Goal: Task Accomplishment & Management: Complete application form

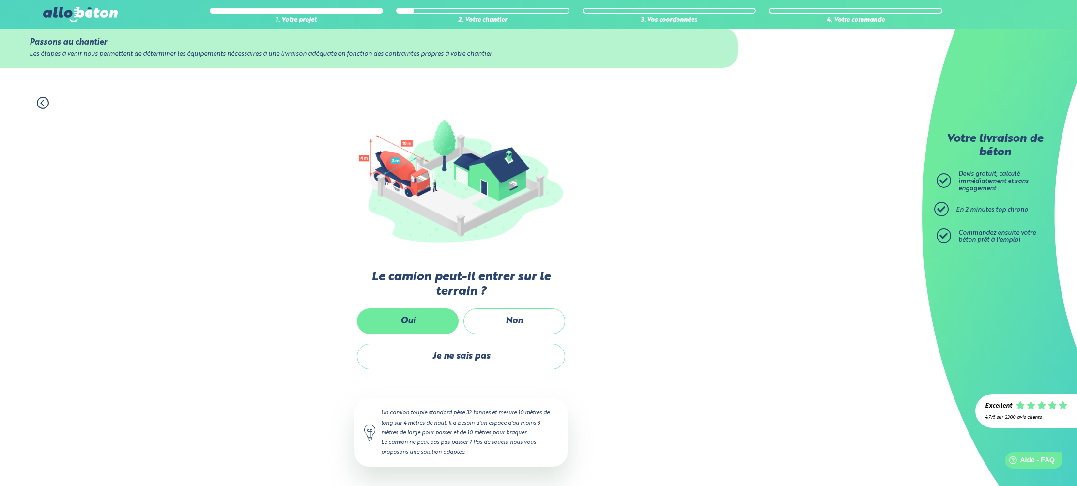
click at [403, 317] on label "Oui" at bounding box center [408, 321] width 102 height 26
click at [0, 0] on input "Oui" at bounding box center [0, 0] width 0 height 0
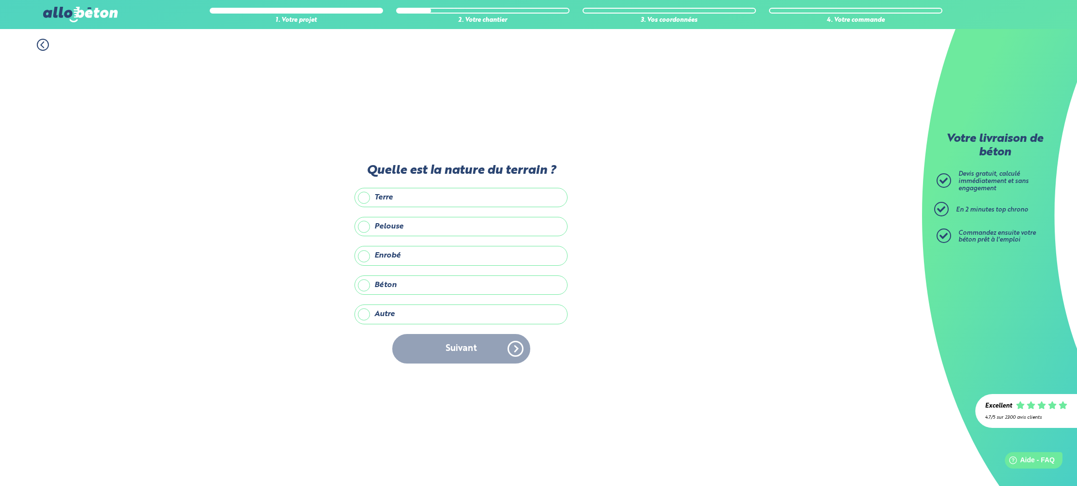
click at [374, 289] on label "Béton" at bounding box center [460, 285] width 213 height 19
click at [0, 0] on input "Béton" at bounding box center [0, 0] width 0 height 0
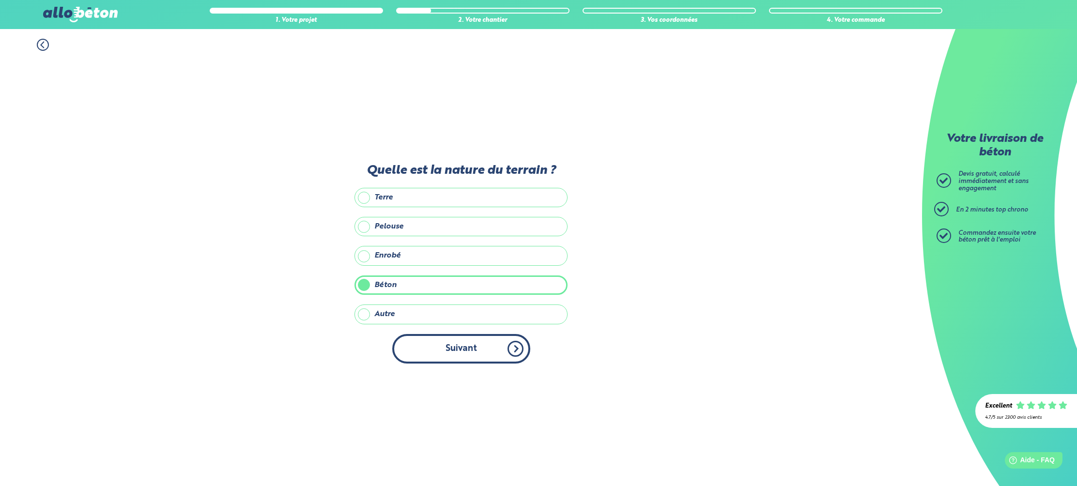
click at [470, 343] on button "Suivant" at bounding box center [461, 349] width 138 height 30
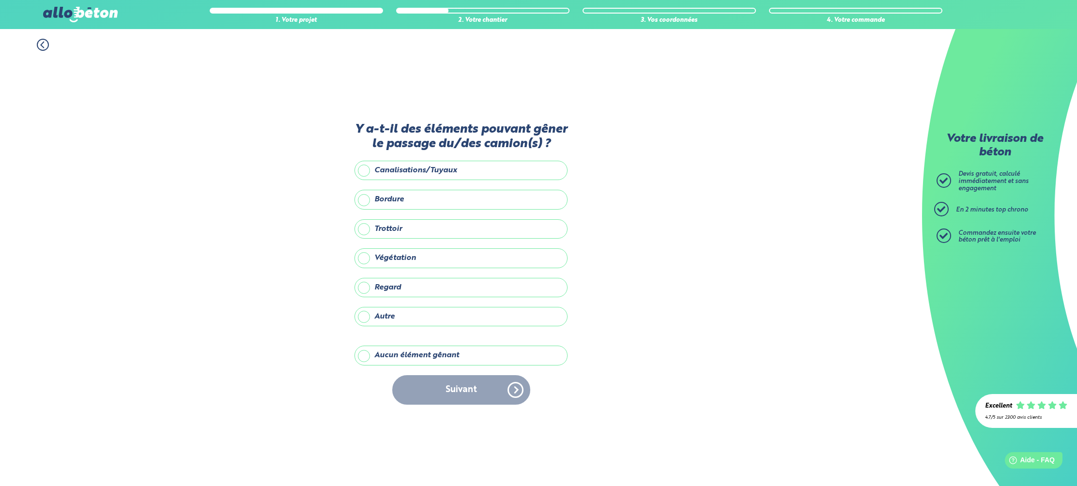
click at [385, 352] on label "Aucun élément gênant" at bounding box center [460, 355] width 213 height 19
click at [0, 0] on input "Aucun élément gênant" at bounding box center [0, 0] width 0 height 0
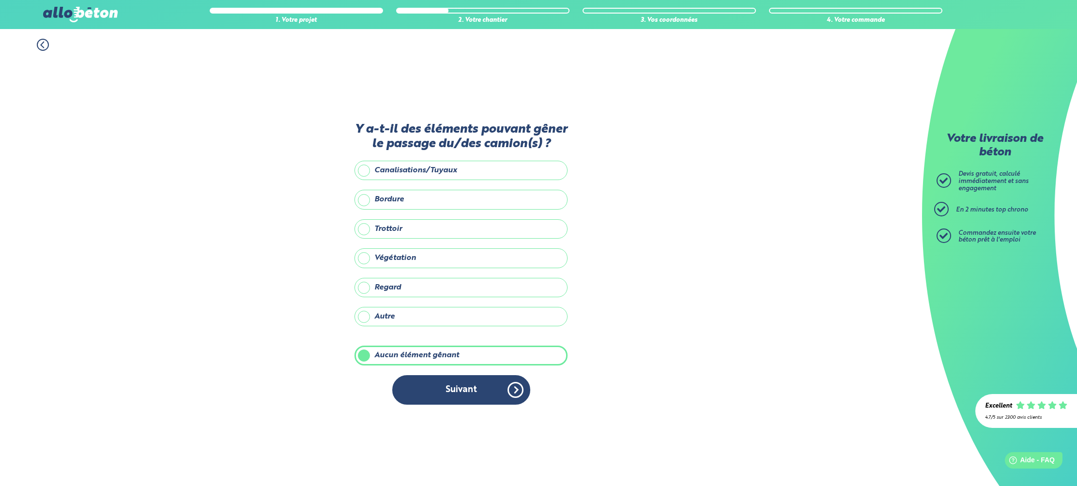
click at [429, 384] on button "Suivant" at bounding box center [461, 390] width 138 height 30
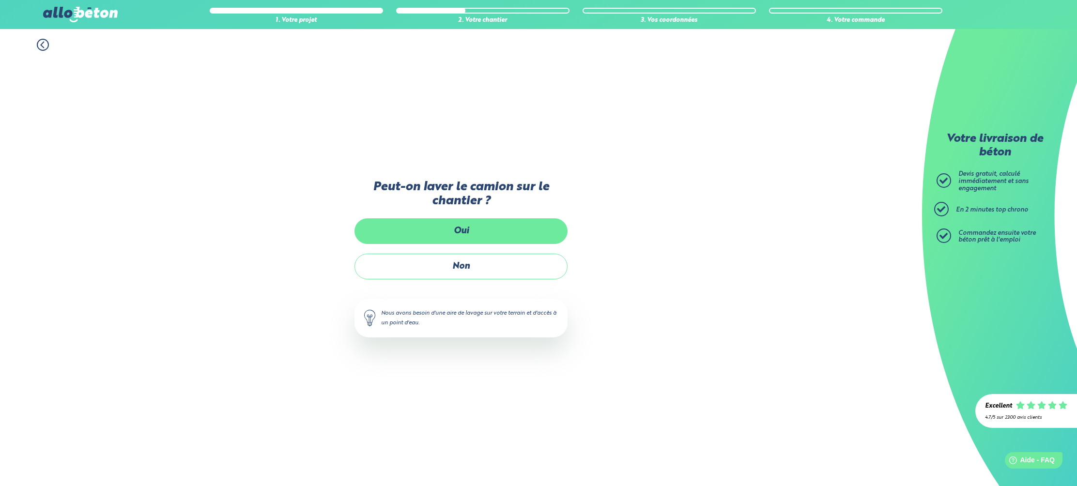
click at [460, 220] on label "Oui" at bounding box center [460, 231] width 213 height 26
click at [0, 0] on input "Oui" at bounding box center [0, 0] width 0 height 0
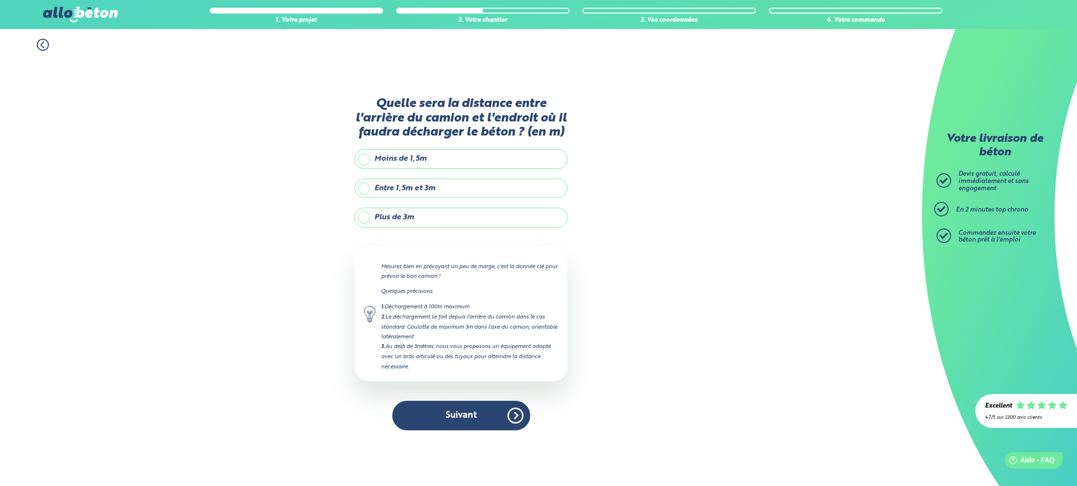
click at [389, 189] on label "Entre 1,5m et 3m" at bounding box center [460, 188] width 213 height 19
click at [0, 0] on input "Entre 1,5m et 3m" at bounding box center [0, 0] width 0 height 0
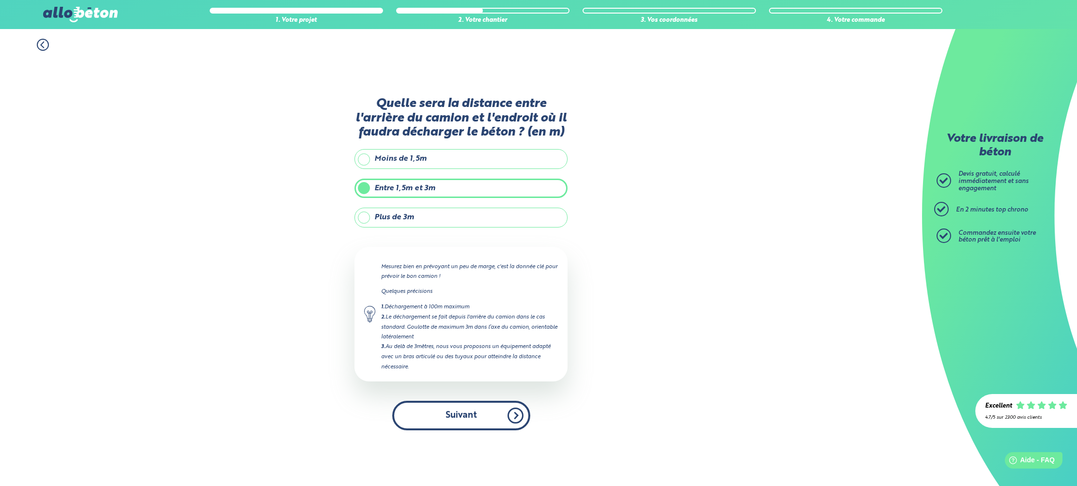
click at [438, 408] on button "Suivant" at bounding box center [461, 416] width 138 height 30
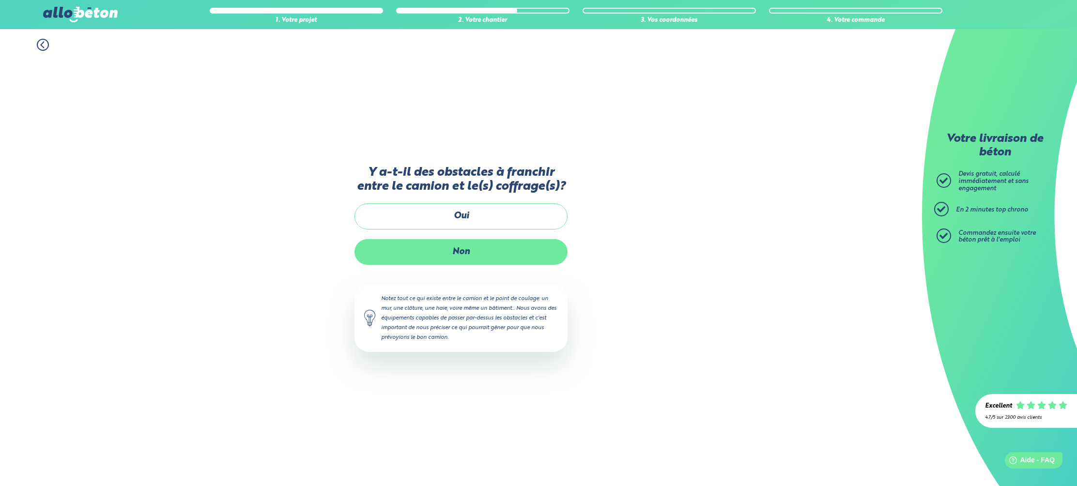
click at [431, 246] on label "Non" at bounding box center [460, 252] width 213 height 26
click at [0, 0] on input "Non" at bounding box center [0, 0] width 0 height 0
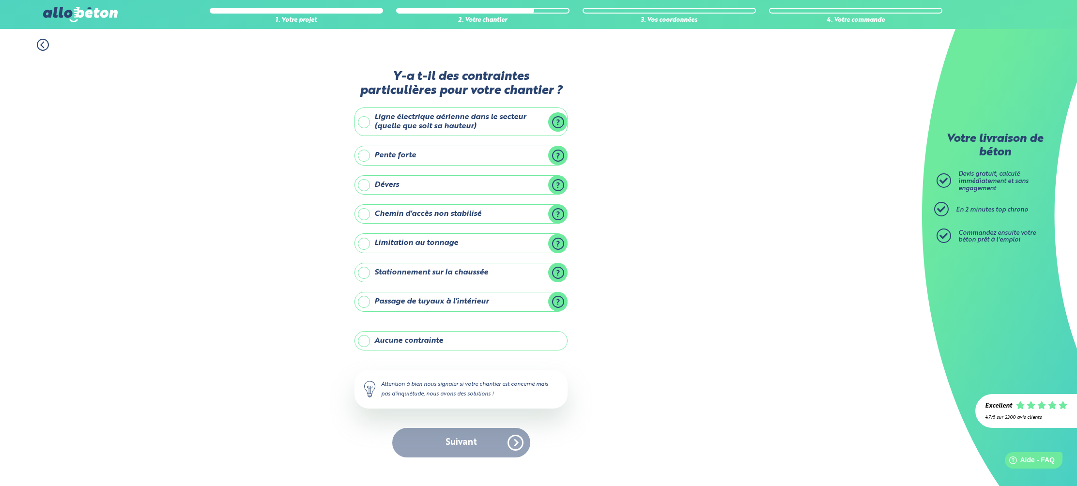
click at [394, 341] on label "Aucune contrainte" at bounding box center [460, 340] width 213 height 19
click at [0, 0] on input "Aucune contrainte" at bounding box center [0, 0] width 0 height 0
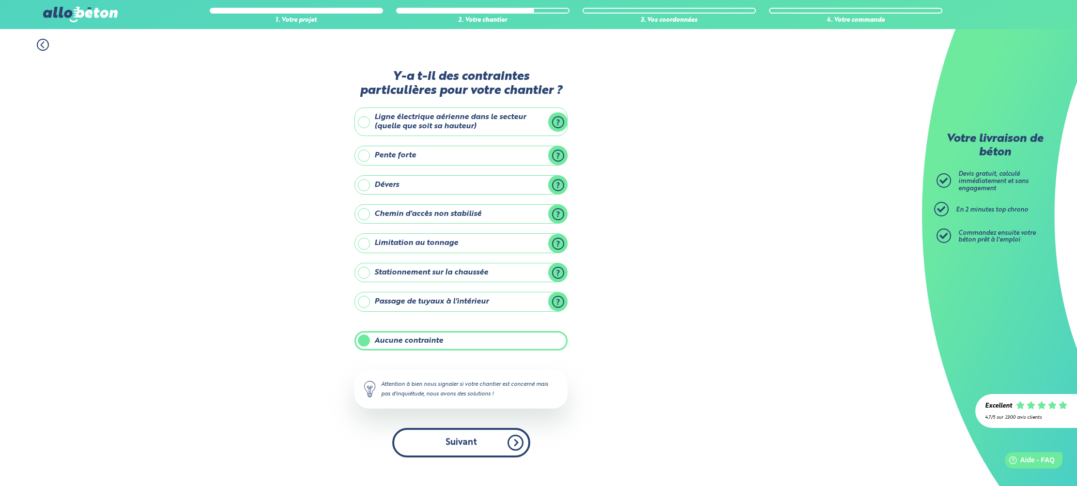
click at [434, 441] on button "Suivant" at bounding box center [461, 443] width 138 height 30
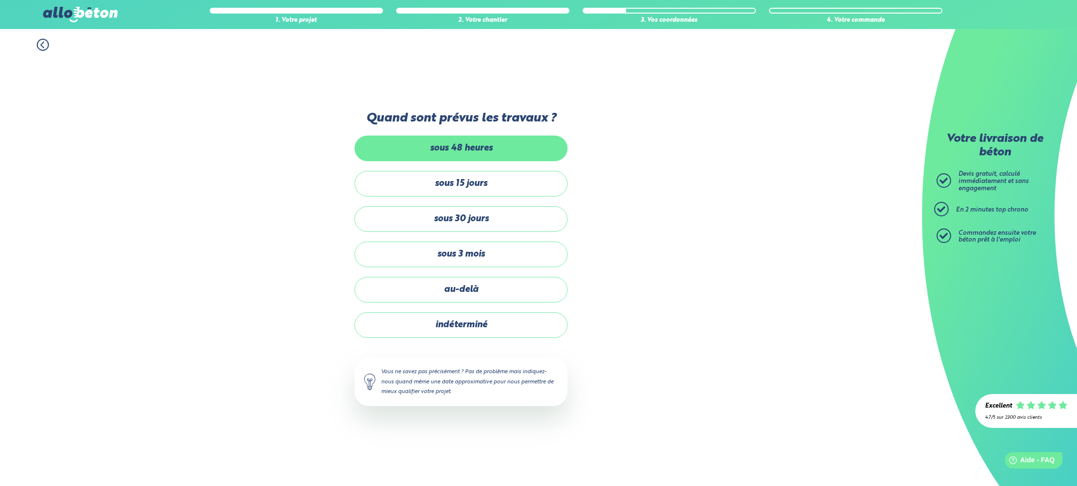
click at [428, 155] on label "sous 48 heures" at bounding box center [460, 149] width 213 height 26
click at [0, 0] on input "sous 48 heures" at bounding box center [0, 0] width 0 height 0
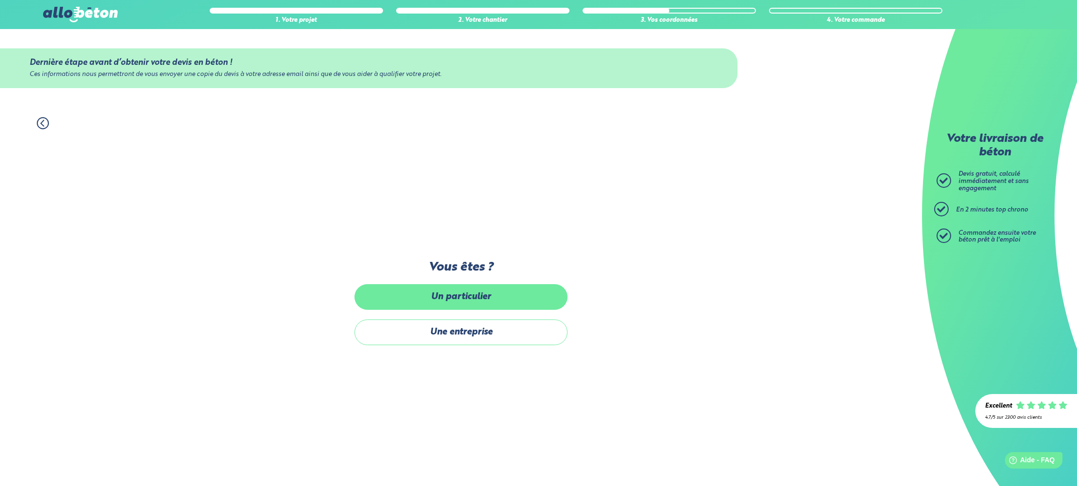
click at [457, 293] on label "Un particulier" at bounding box center [460, 297] width 213 height 26
click at [0, 0] on input "Un particulier" at bounding box center [0, 0] width 0 height 0
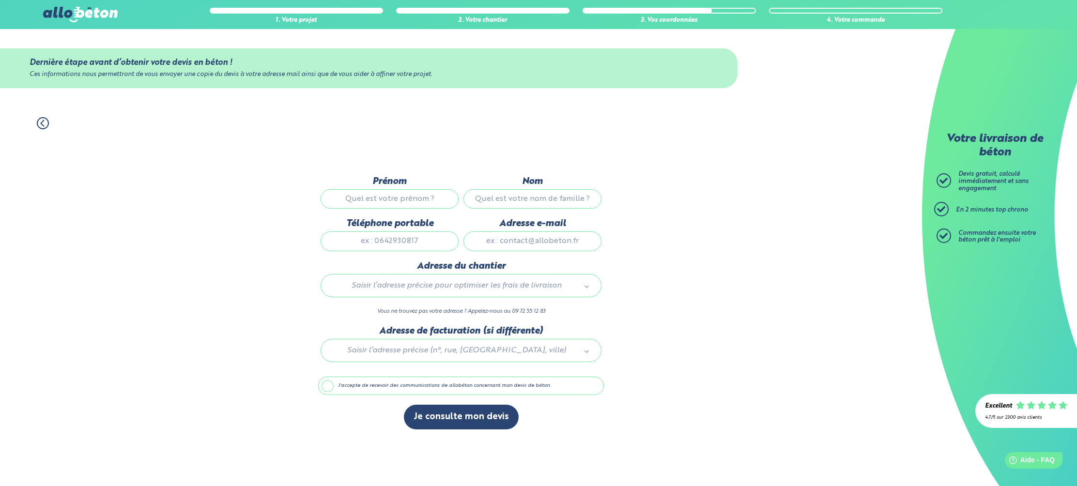
click at [406, 193] on input "Prénom" at bounding box center [390, 198] width 138 height 19
type input "[PERSON_NAME]"
type input "BAGEOT"
type input "0649954305"
type input "[EMAIL_ADDRESS][DOMAIN_NAME]"
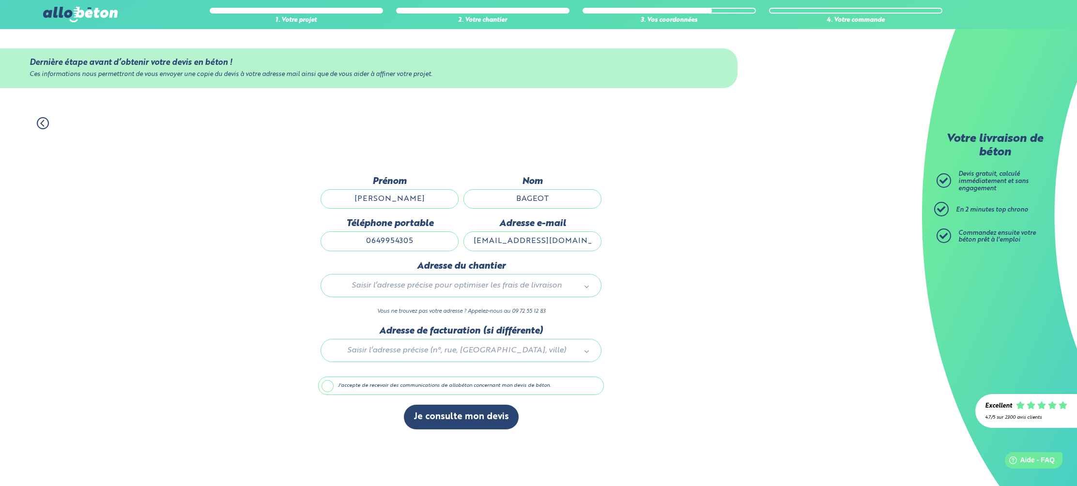
type input "18 bis Rue Lavoisier"
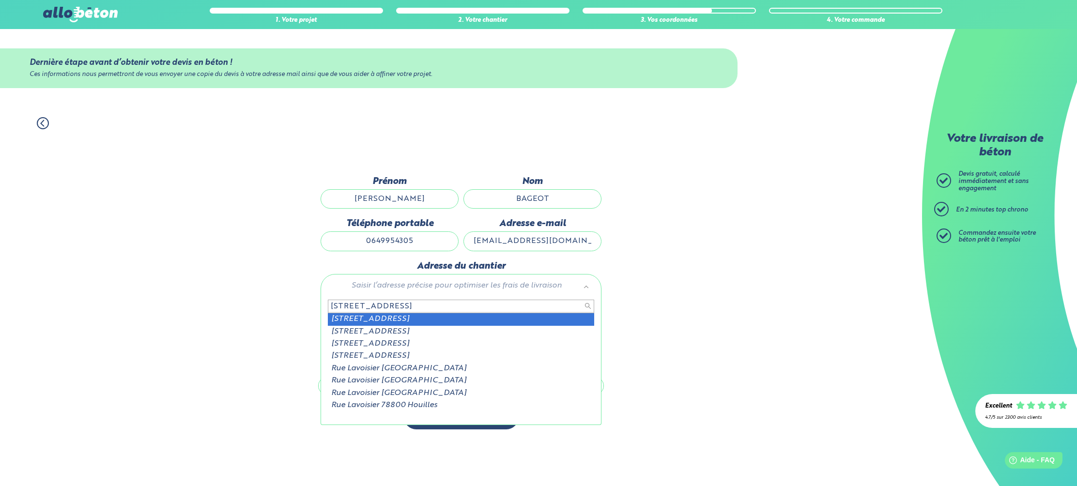
drag, startPoint x: 399, startPoint y: 303, endPoint x: 288, endPoint y: 306, distance: 111.4
click at [288, 306] on body "09 72 55 12 83 Conseils et Appel Gratuits nos produits le béton prêt à l'emploi…" at bounding box center [538, 243] width 1077 height 486
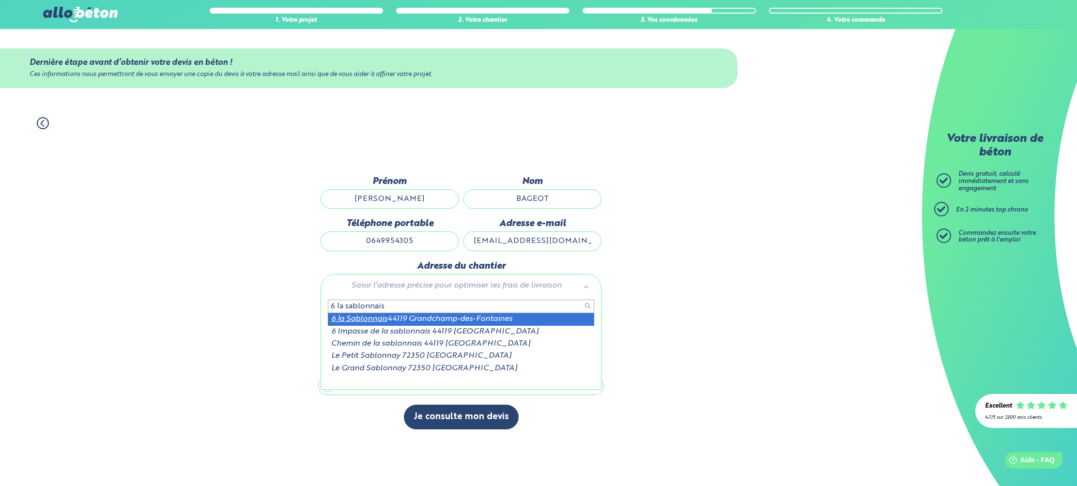
type input "6 la sablonnais"
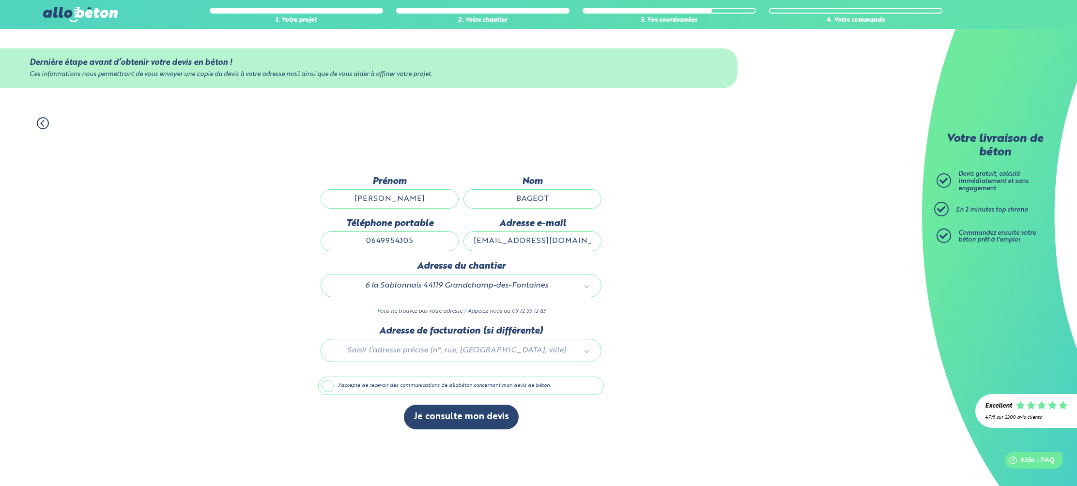
click at [370, 381] on label "J'accepte de recevoir des communications de allobéton concernant mon devis de b…" at bounding box center [461, 386] width 286 height 18
click at [0, 0] on input "J'accepte de recevoir des communications de allobéton concernant mon devis de b…" at bounding box center [0, 0] width 0 height 0
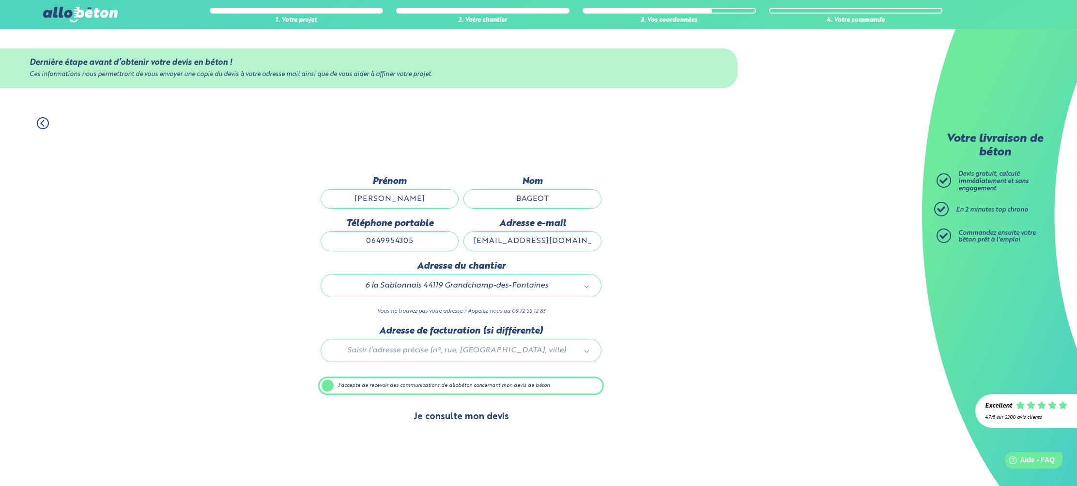
click at [454, 424] on button "Je consulte mon devis" at bounding box center [461, 417] width 115 height 25
